Goal: Information Seeking & Learning: Learn about a topic

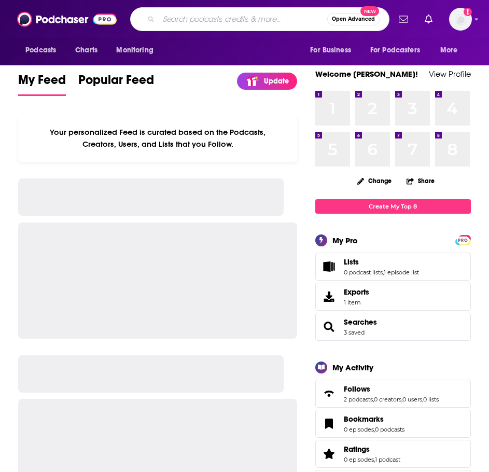
click at [187, 24] on input "Search podcasts, credits, & more..." at bounding box center [243, 19] width 169 height 17
type input "she md"
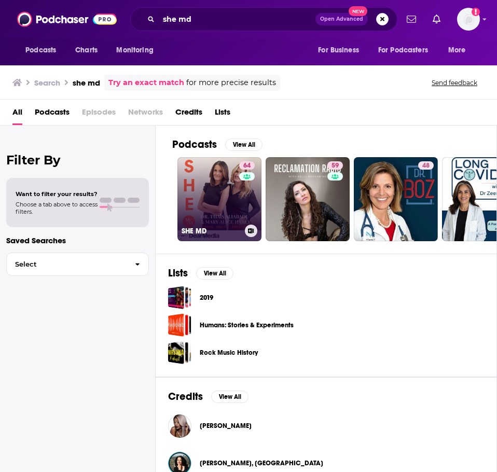
click at [212, 180] on link "64 SHE MD" at bounding box center [220, 199] width 84 height 84
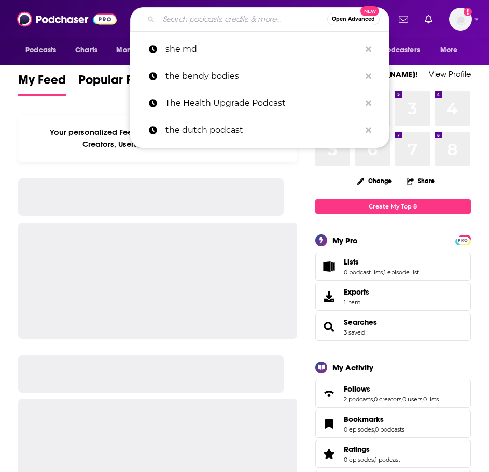
click at [184, 13] on input "Search podcasts, credits, & more..." at bounding box center [243, 19] width 169 height 17
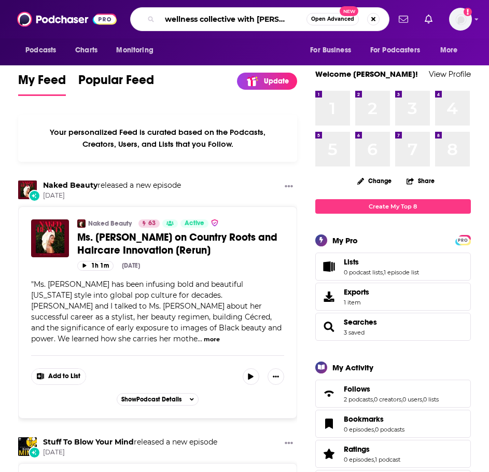
scroll to position [0, 20]
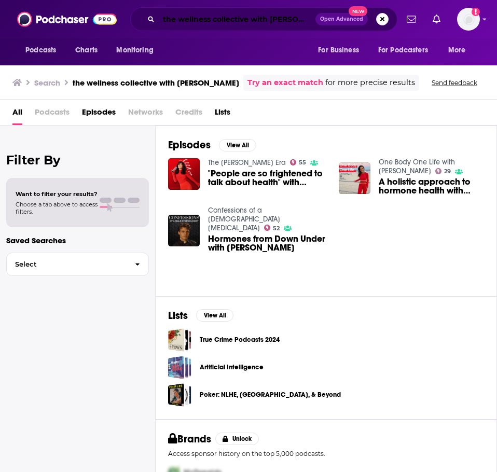
click at [252, 12] on input "the wellness collective with [PERSON_NAME]" at bounding box center [237, 19] width 157 height 17
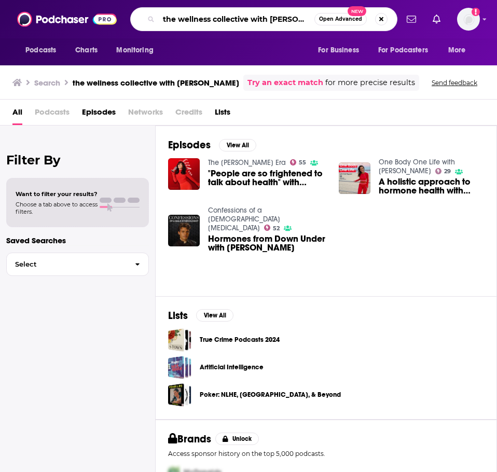
click at [252, 12] on input "the wellness collective with [PERSON_NAME]" at bounding box center [237, 19] width 156 height 17
paste input "The Wellness Collective with [PERSON_NAME]"
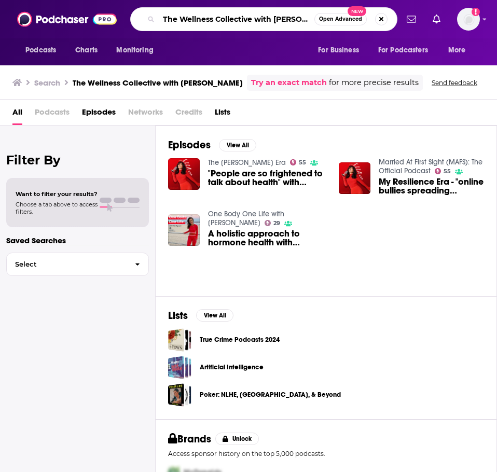
scroll to position [0, 22]
drag, startPoint x: 253, startPoint y: 20, endPoint x: 401, endPoint y: 21, distance: 147.9
click at [401, 21] on div "Podcasts Charts Monitoring The Wellness Collective with [PERSON_NAME] Open Adva…" at bounding box center [248, 19] width 497 height 38
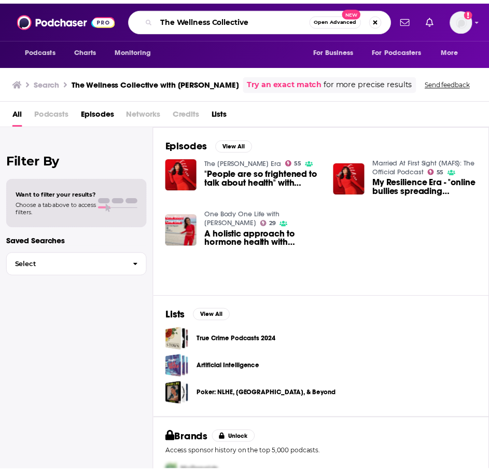
scroll to position [0, 0]
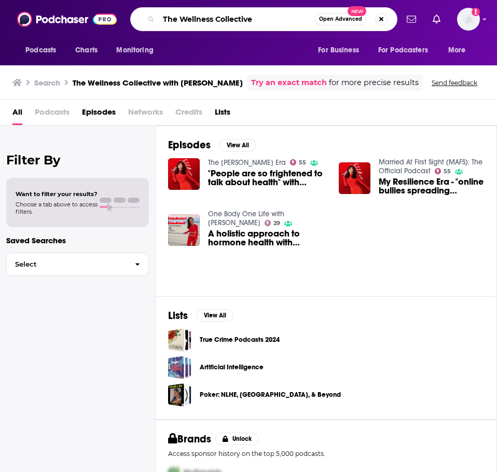
type input "The Wellness Collective"
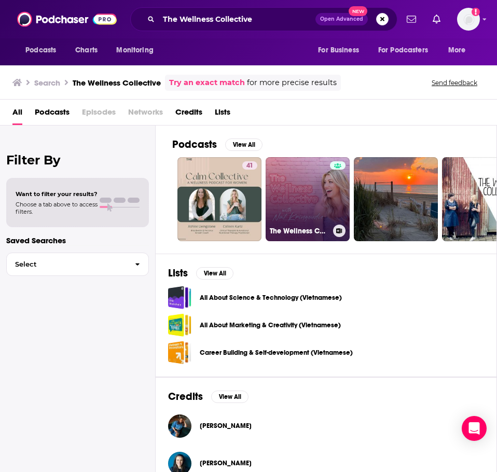
click at [302, 189] on link "The Wellness Collective" at bounding box center [308, 199] width 84 height 84
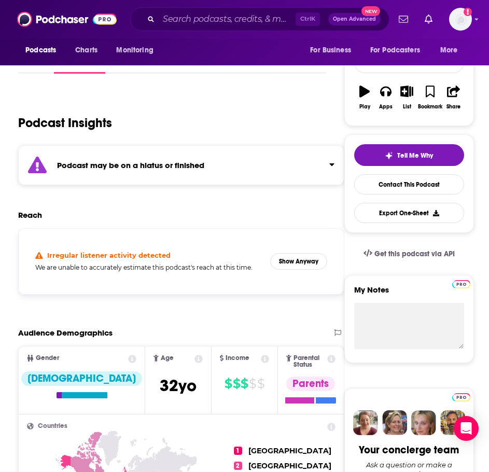
scroll to position [156, 0]
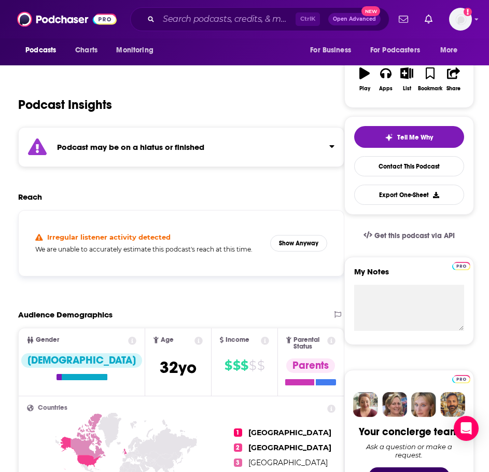
click at [285, 148] on div "Podcast may be on a hiatus or finished" at bounding box center [181, 147] width 327 height 40
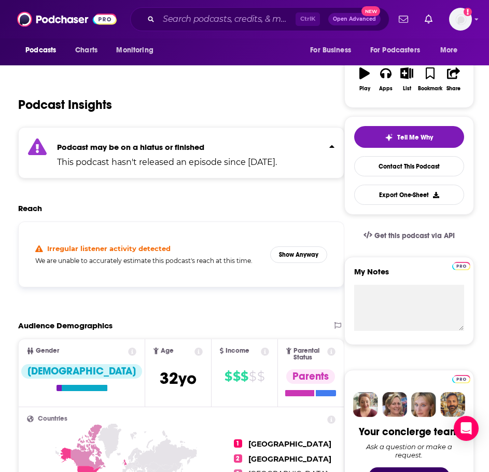
click at [277, 148] on p "Podcast may be on a hiatus or finished" at bounding box center [167, 147] width 220 height 10
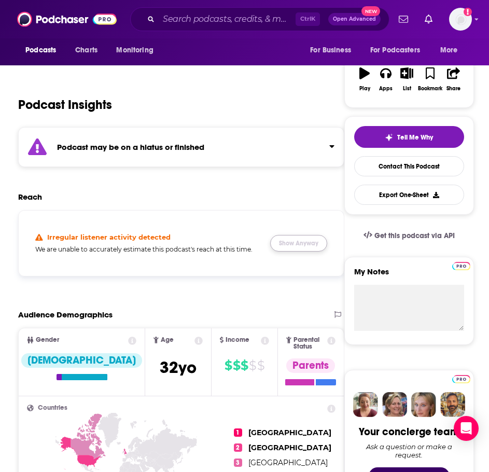
click at [300, 242] on button "Show Anyway" at bounding box center [298, 243] width 57 height 17
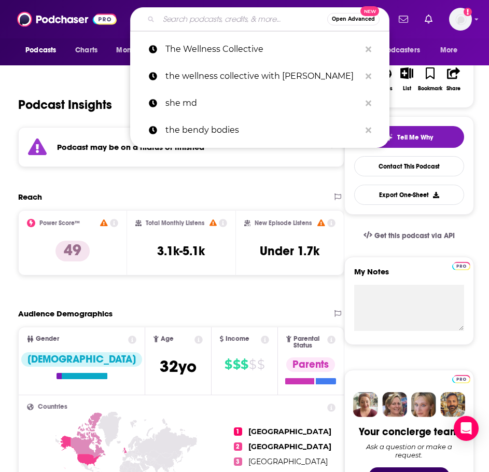
click at [241, 12] on input "Search podcasts, credits, & more..." at bounding box center [243, 19] width 169 height 17
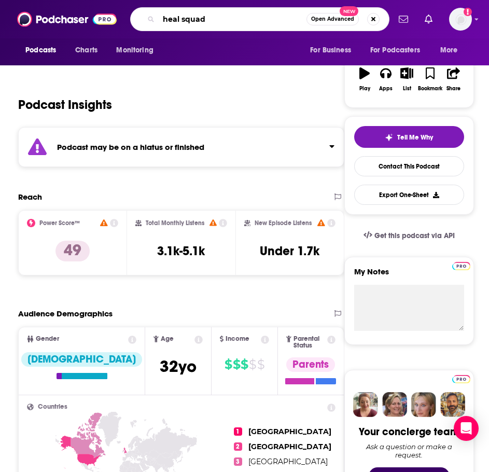
type input "heal squad"
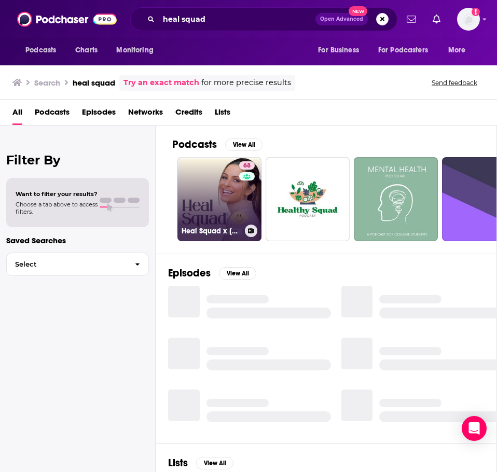
click at [211, 201] on link "68 Heal Squad x [PERSON_NAME]" at bounding box center [220, 199] width 84 height 84
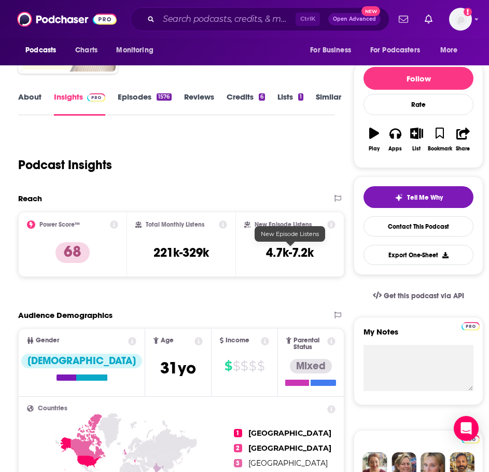
scroll to position [104, 0]
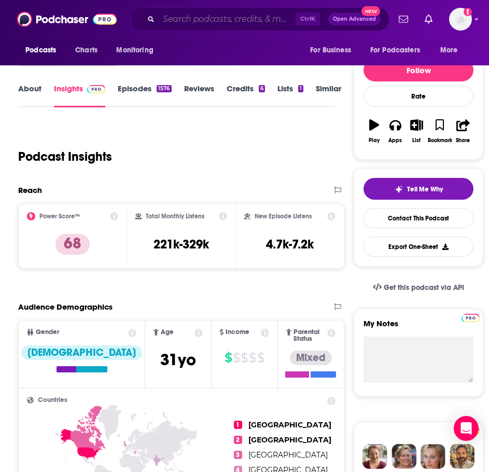
click at [219, 24] on input "Search podcasts, credits, & more..." at bounding box center [227, 19] width 137 height 17
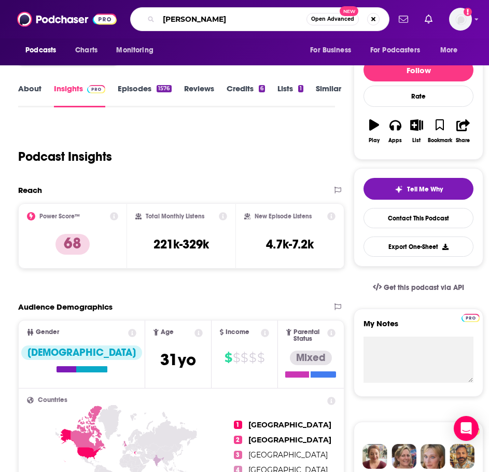
type input "oldish"
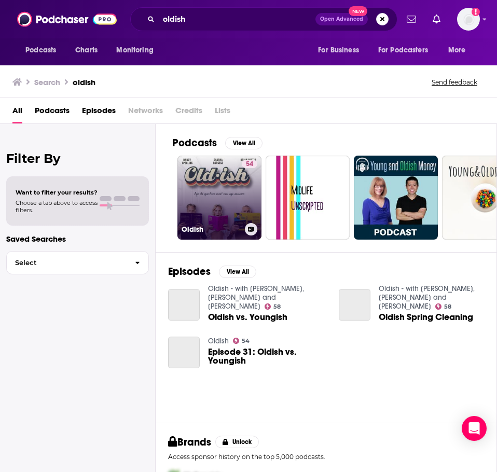
click at [208, 165] on link "54 Oldish" at bounding box center [220, 198] width 84 height 84
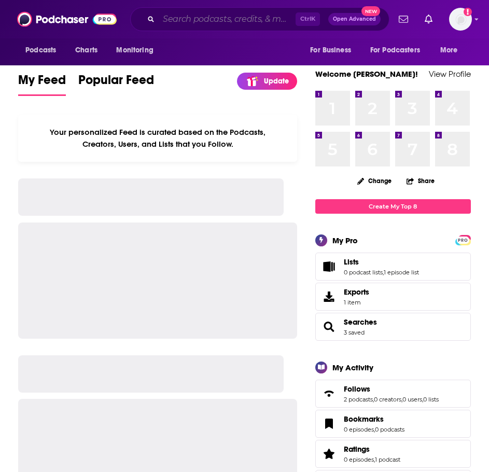
click at [183, 23] on input "Search podcasts, credits, & more..." at bounding box center [227, 19] width 137 height 17
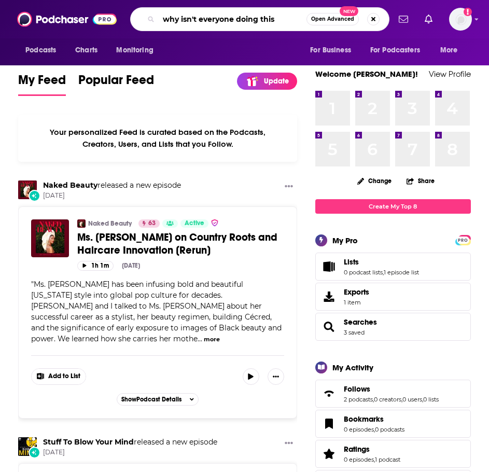
type input "why isn't everyone doing this"
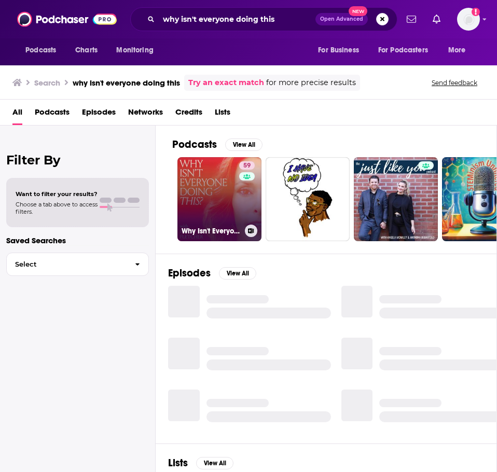
click at [206, 178] on link "59 Why Isn't Everyone Doing This? with Emily Fletcher" at bounding box center [220, 199] width 84 height 84
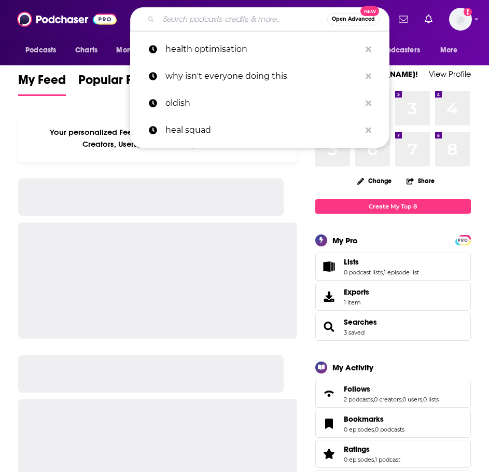
click at [197, 24] on input "Search podcasts, credits, & more..." at bounding box center [243, 19] width 169 height 17
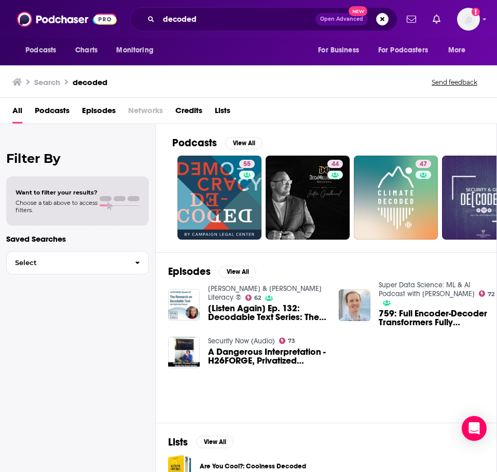
click at [264, 28] on div "decoded Open Advanced New" at bounding box center [263, 19] width 267 height 24
click at [266, 23] on input "decoded" at bounding box center [237, 19] width 157 height 17
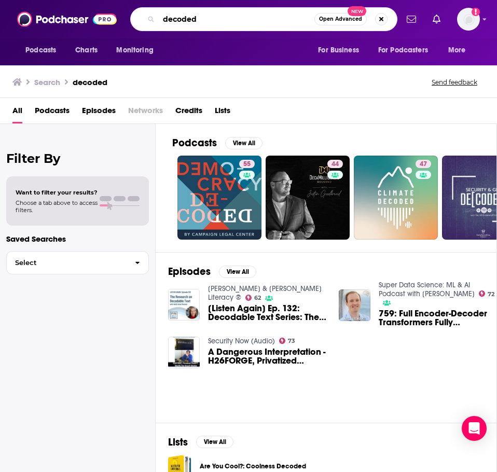
paste input "Bizzie Gold"
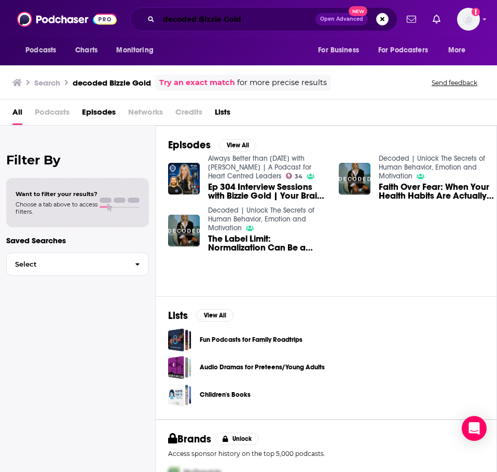
click at [169, 19] on input "decoded Bizzie Gold" at bounding box center [237, 19] width 157 height 17
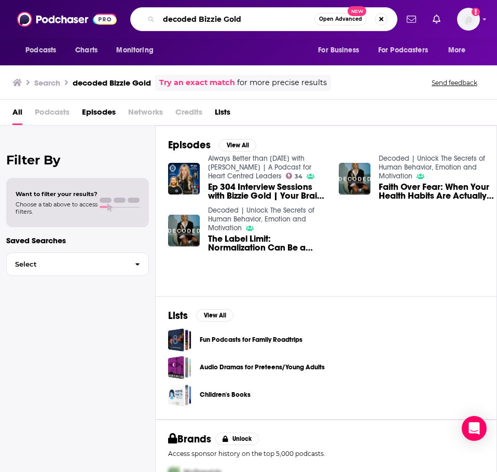
click at [169, 19] on input "decoded Bizzie Gold" at bounding box center [237, 19] width 156 height 17
paste input "Decoded | Unlock The Secrets of Human Behavior, Emotion and Motivation"
type input "Decoded | Unlock The Secrets of Human Behavior, Emotion and Motivation"
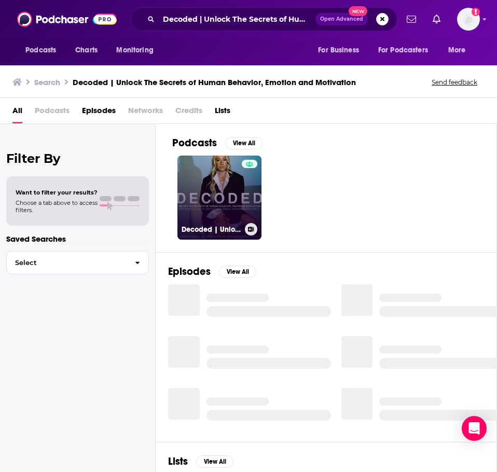
click at [220, 194] on link "Decoded | Unlock The Secrets of Human Behavior, Emotion and Motivation" at bounding box center [220, 198] width 84 height 84
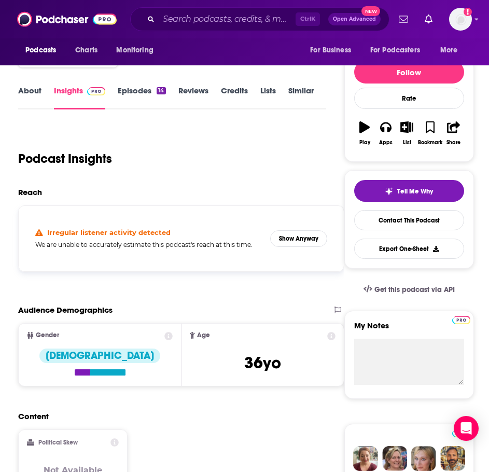
scroll to position [104, 0]
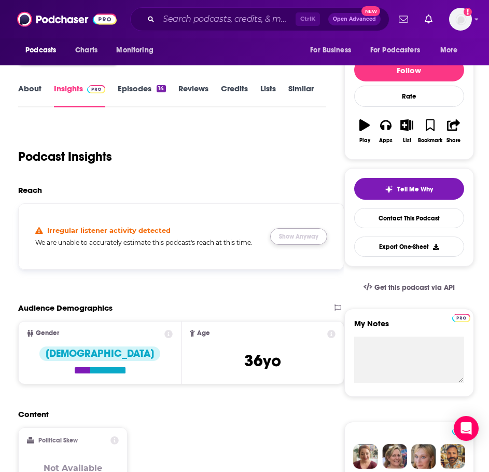
click at [297, 232] on button "Show Anyway" at bounding box center [298, 236] width 57 height 17
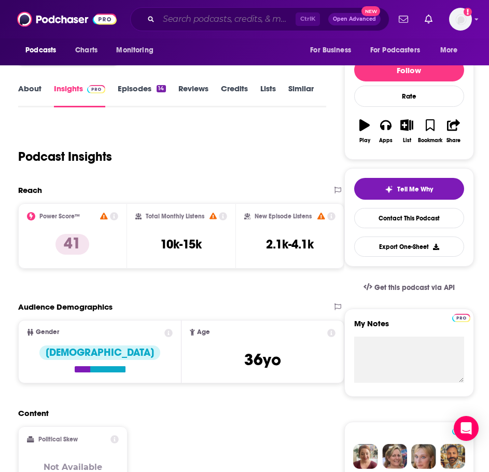
click at [183, 16] on input "Search podcasts, credits, & more..." at bounding box center [227, 19] width 137 height 17
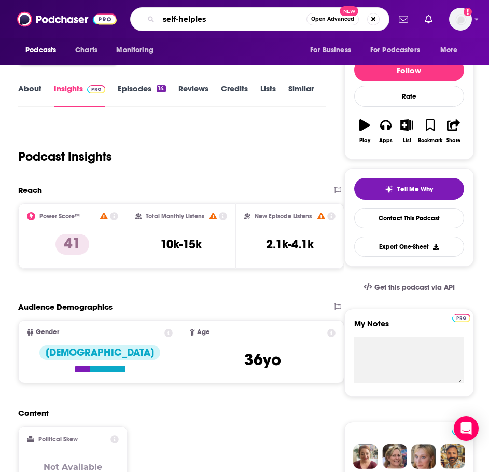
type input "self-helpless"
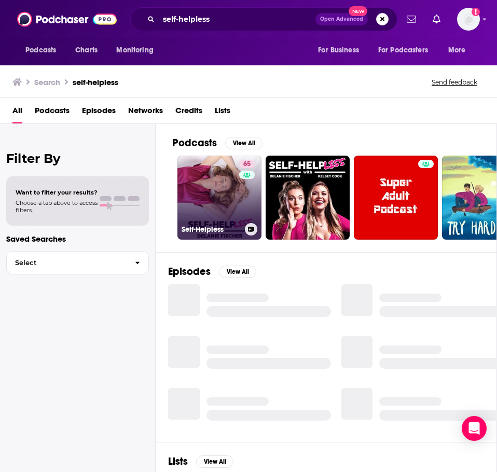
click at [226, 182] on link "65 Self-Helpless" at bounding box center [220, 198] width 84 height 84
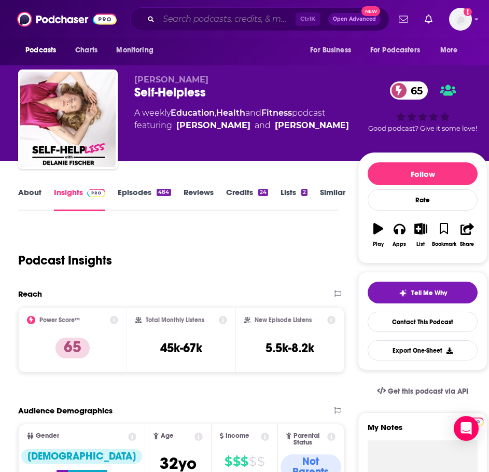
click at [212, 20] on input "Search podcasts, credits, & more..." at bounding box center [227, 19] width 137 height 17
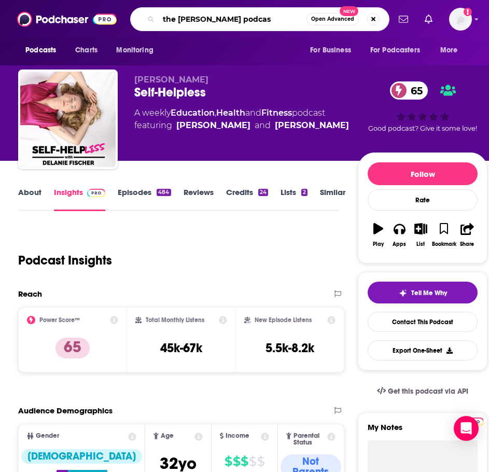
type input "the brian keane podcast"
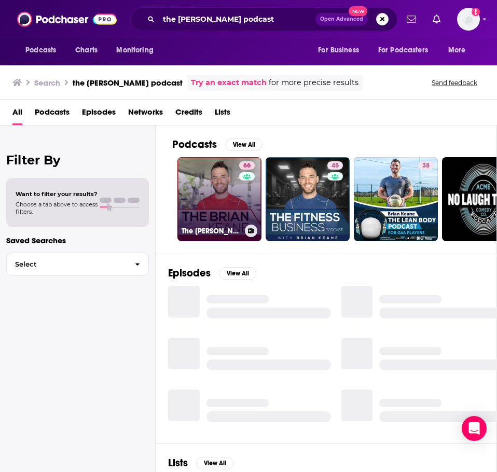
click at [214, 191] on link "66 The Brian Keane Podcast" at bounding box center [220, 199] width 84 height 84
